Goal: Register for event/course

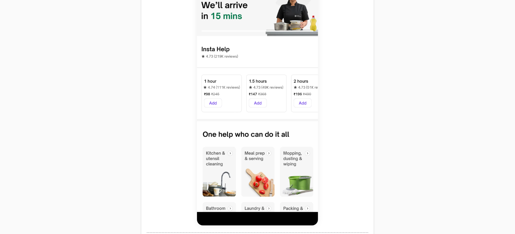
scroll to position [370, 0]
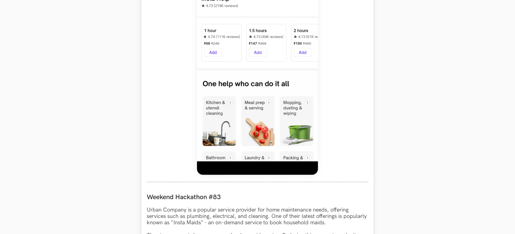
click at [275, 113] on img at bounding box center [257, 40] width 121 height 269
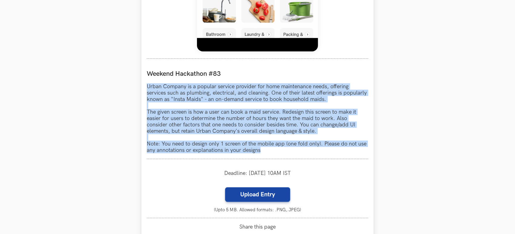
drag, startPoint x: 148, startPoint y: 83, endPoint x: 271, endPoint y: 150, distance: 140.4
click at [271, 150] on p "Urban Company is a popular service provider for home maintenance needs, offerin…" at bounding box center [258, 118] width 222 height 70
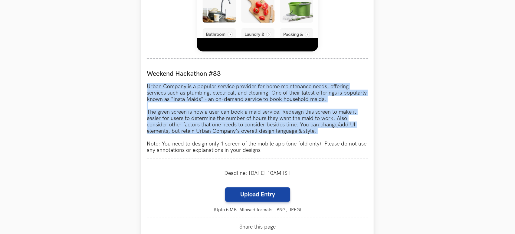
drag, startPoint x: 145, startPoint y: 84, endPoint x: 317, endPoint y: 135, distance: 179.6
click at [317, 135] on div "Urban Company LIVE Weekend Hackathon #83 Urban Company is a popular service pro…" at bounding box center [257, 4] width 232 height 512
copy p "Urban Company is a popular service provider for home maintenance needs, offerin…"
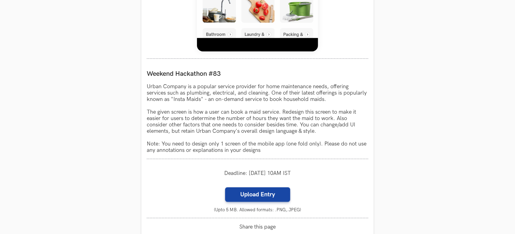
click at [136, 30] on section "Weekend Hackathons One screen, one product, one weekend Use your design chops t…" at bounding box center [257, 19] width 515 height 983
